Goal: Find specific page/section: Find specific page/section

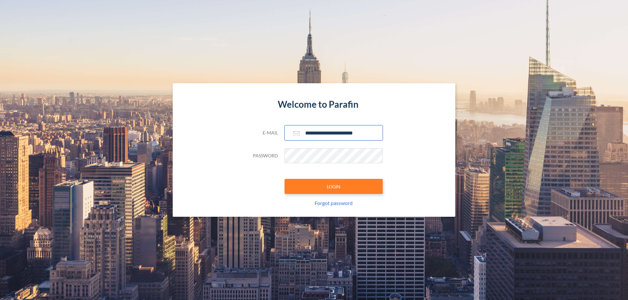
type input "**********"
click at [333, 187] on button "LOGIN" at bounding box center [333, 186] width 98 height 15
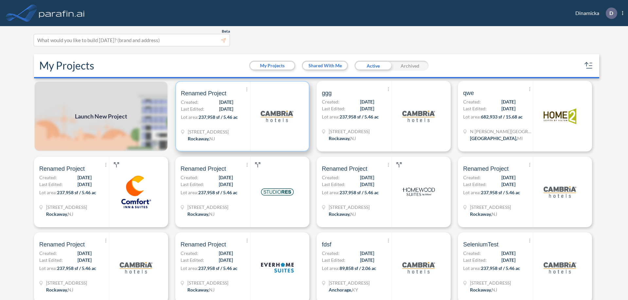
scroll to position [2, 0]
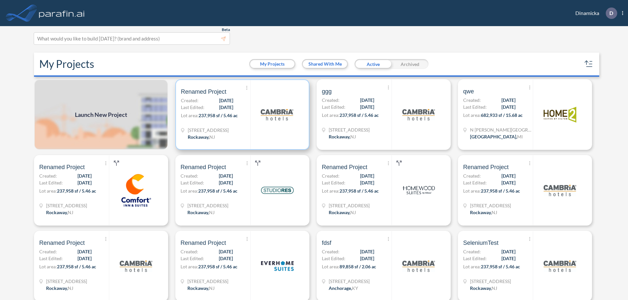
click at [241, 115] on p "Lot area: 237,958 sf / 5.46 ac" at bounding box center [215, 116] width 69 height 9
